Goal: Task Accomplishment & Management: Manage account settings

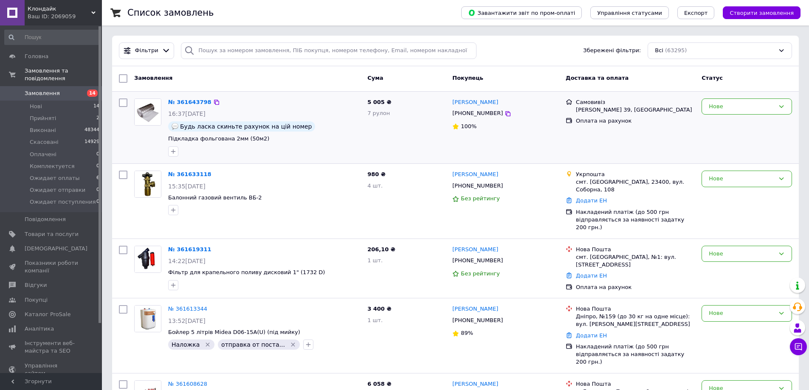
click at [167, 152] on div at bounding box center [173, 152] width 14 height 14
click at [174, 152] on icon "button" at bounding box center [173, 151] width 5 height 5
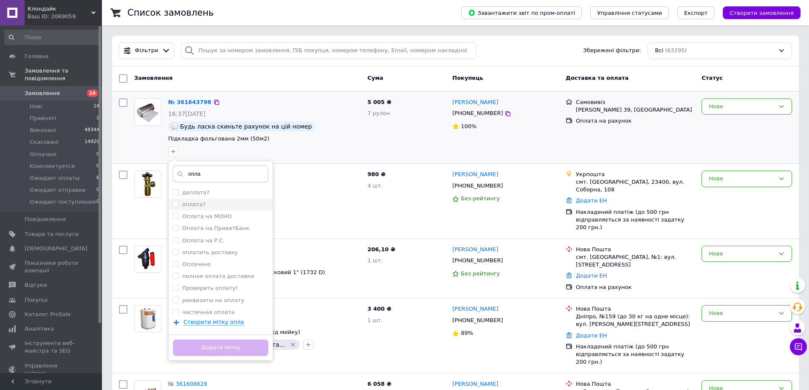
type input "опла"
click at [202, 206] on div "оплата?" at bounding box center [221, 205] width 96 height 8
checkbox input "true"
click at [213, 343] on button "Додати мітку" at bounding box center [221, 348] width 96 height 17
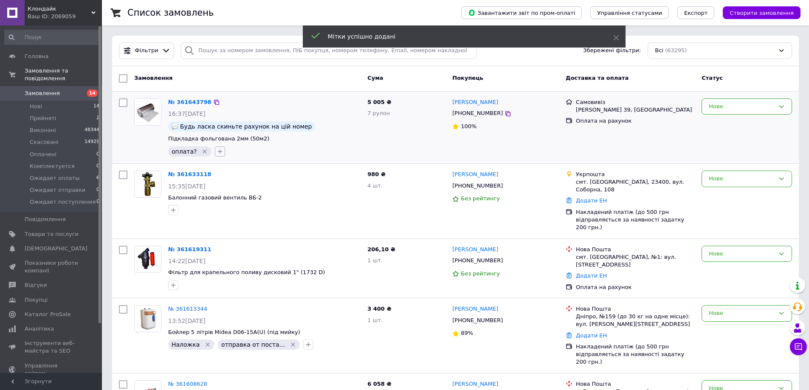
click at [217, 148] on icon "button" at bounding box center [220, 151] width 7 height 7
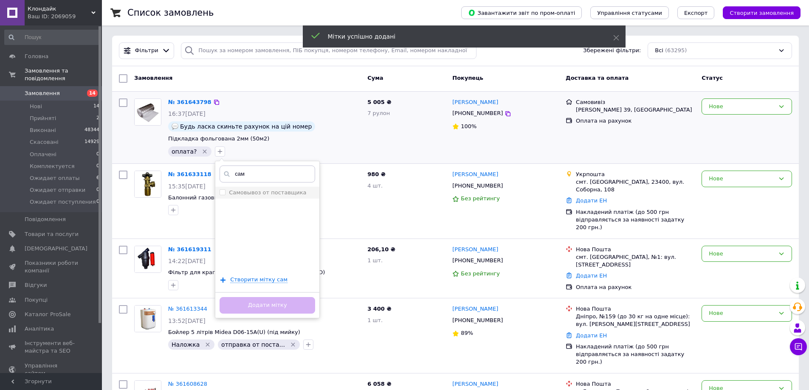
type input "сам"
click at [251, 193] on label "Самовывоз от поставщика" at bounding box center [267, 192] width 77 height 6
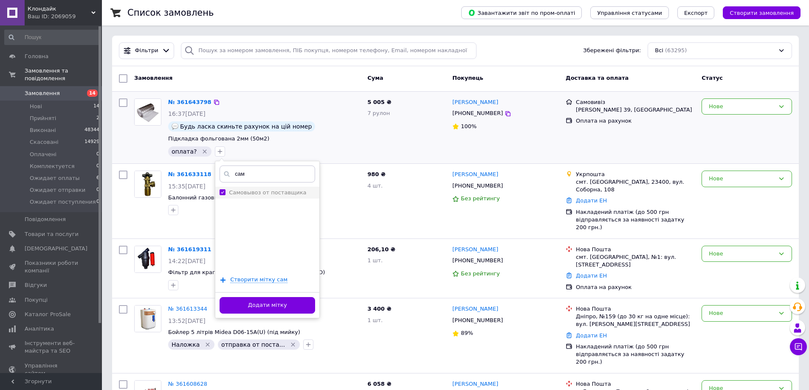
click at [220, 189] on input "Самовывоз от поставщика" at bounding box center [223, 192] width 6 height 6
checkbox input "false"
click at [220, 155] on button "button" at bounding box center [220, 151] width 10 height 10
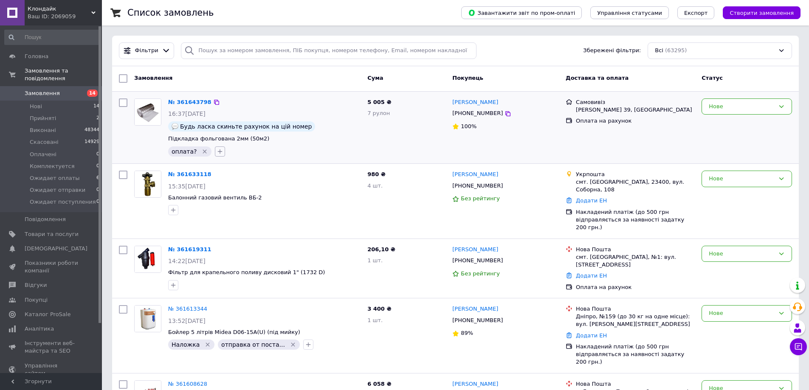
click at [220, 155] on button "button" at bounding box center [220, 151] width 10 height 10
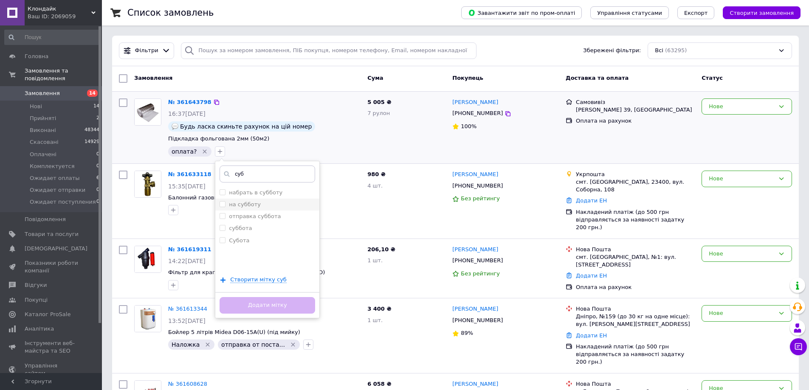
type input "суб"
click at [267, 208] on div "на субботу" at bounding box center [268, 205] width 96 height 8
checkbox input "true"
click at [299, 301] on button "Додати мітку" at bounding box center [268, 305] width 96 height 17
